Goal: Browse casually: Explore the website without a specific task or goal

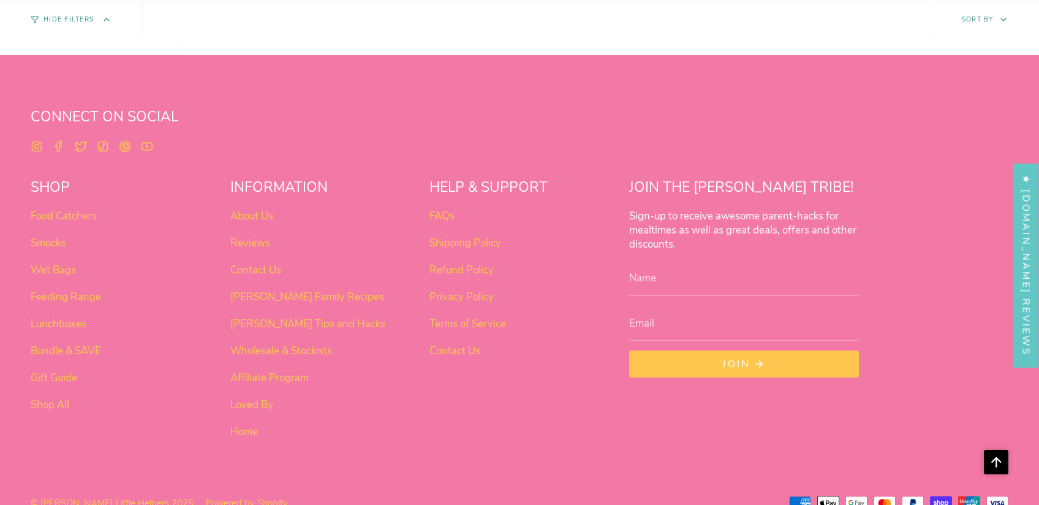
scroll to position [1012, 0]
